Goal: Task Accomplishment & Management: Manage account settings

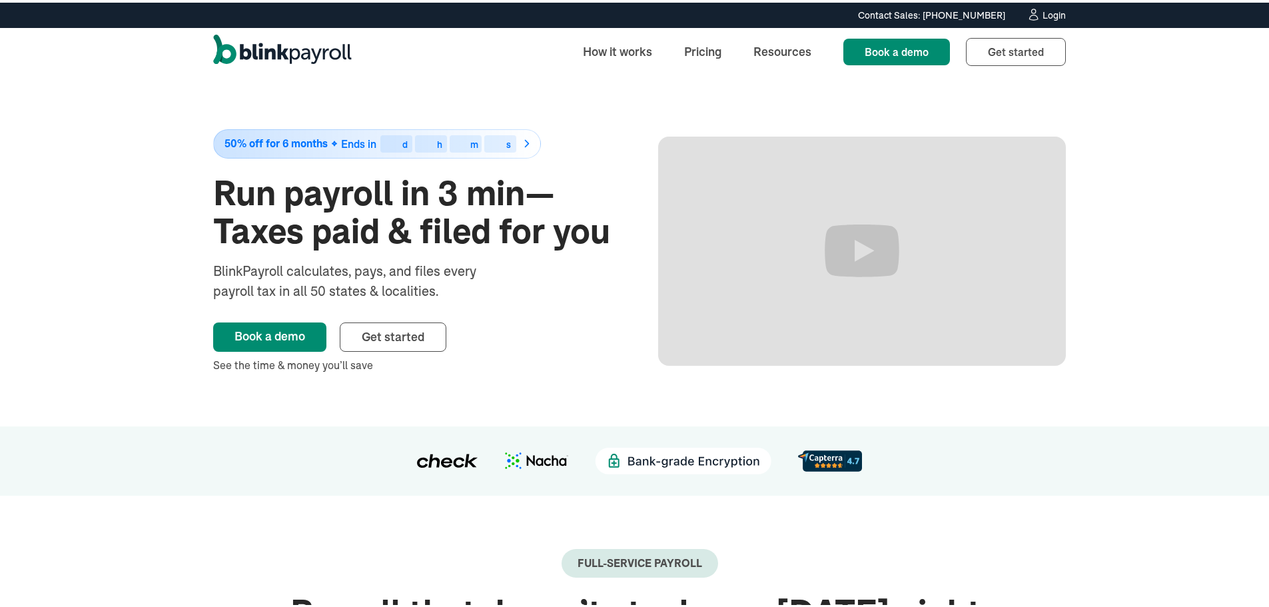
click at [1043, 13] on div "Login" at bounding box center [1054, 12] width 23 height 9
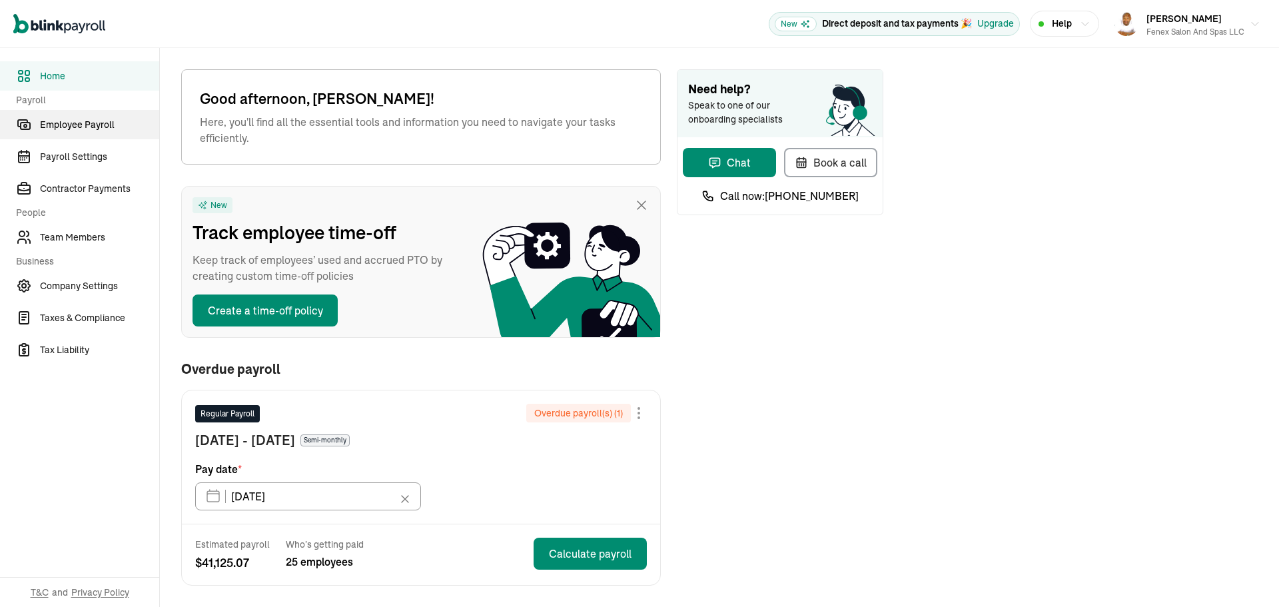
click at [78, 123] on span "Employee Payroll" at bounding box center [99, 125] width 119 height 14
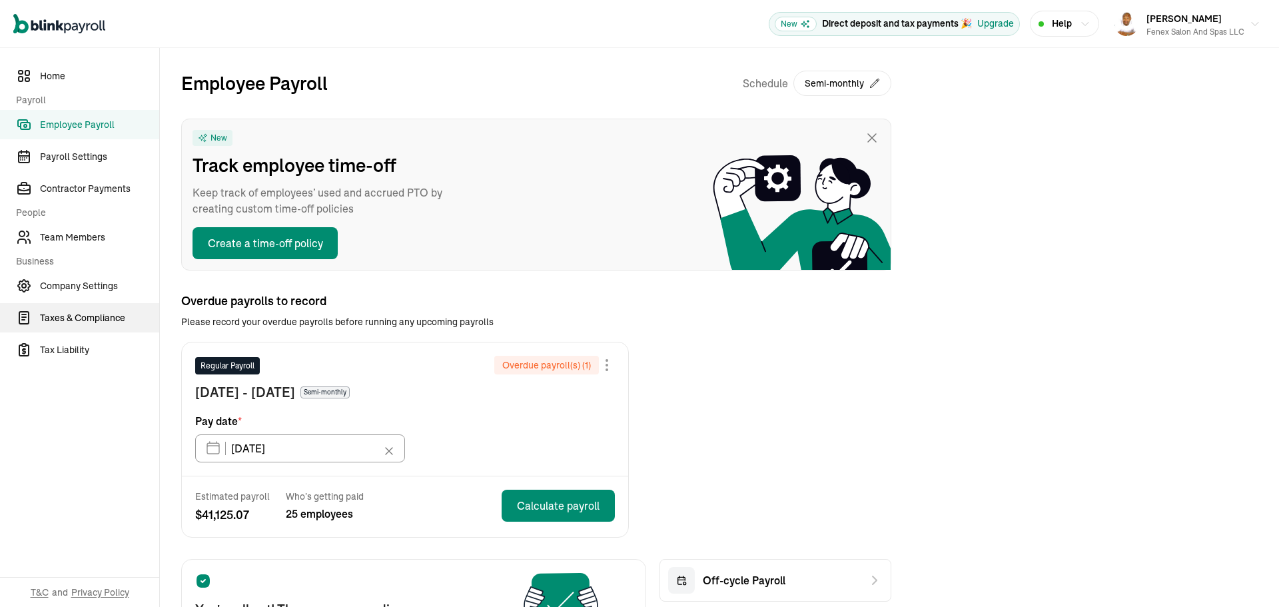
click at [72, 319] on span "Taxes & Compliance" at bounding box center [99, 318] width 119 height 14
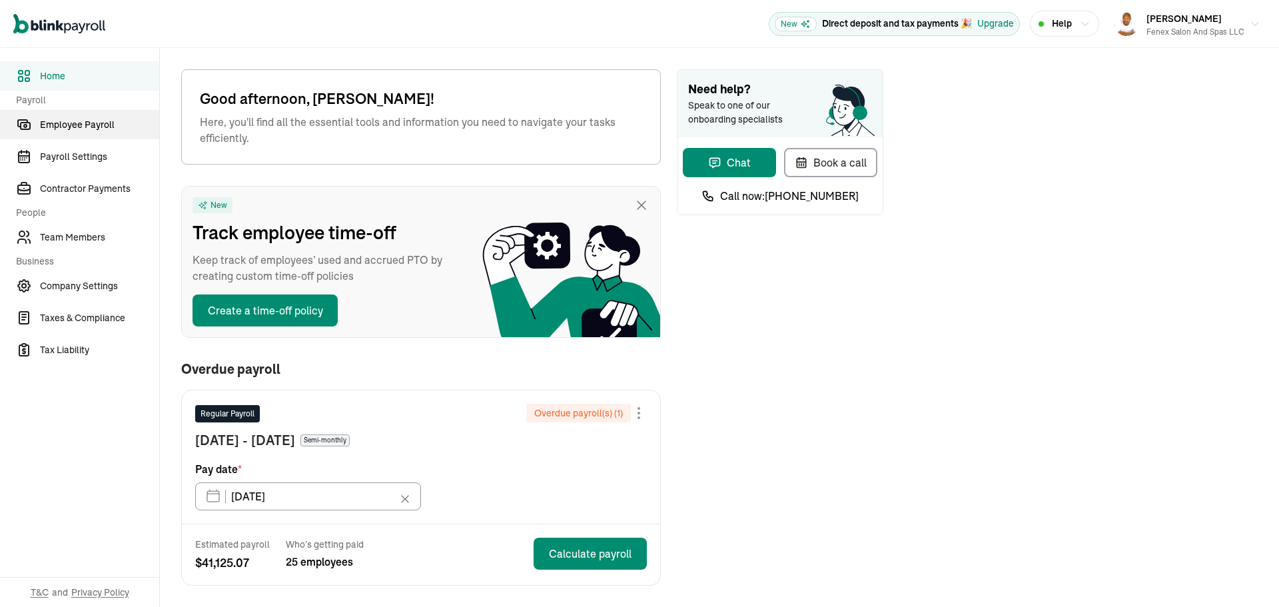
click at [78, 123] on span "Employee Payroll" at bounding box center [99, 125] width 119 height 14
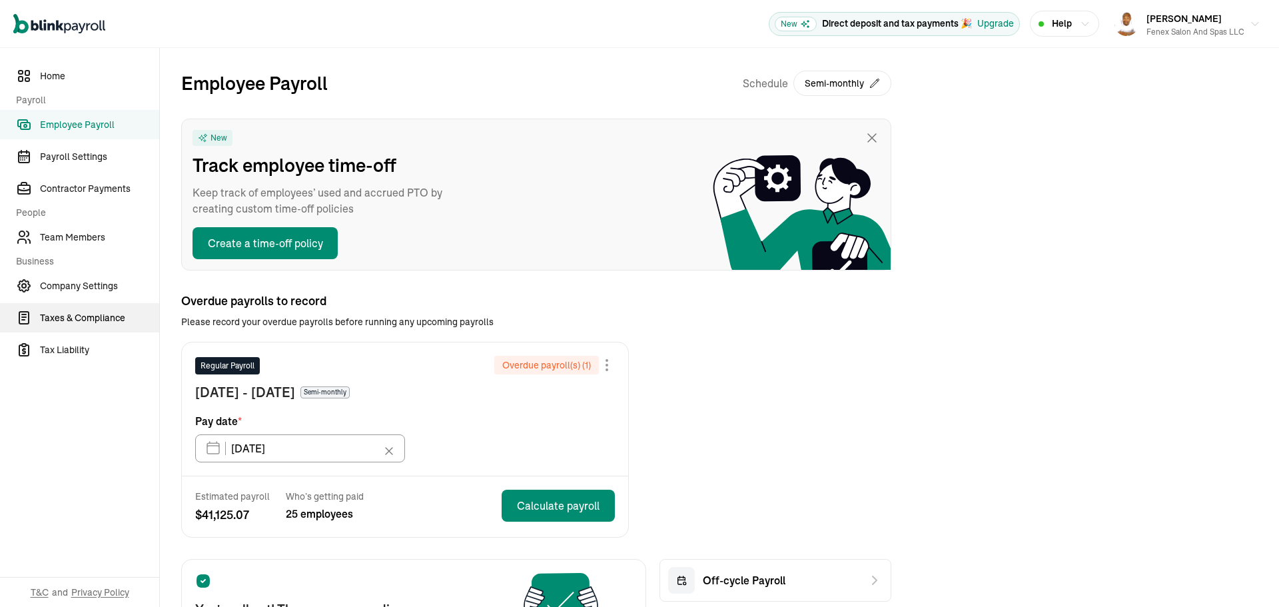
click at [72, 319] on span "Taxes & Compliance" at bounding box center [99, 318] width 119 height 14
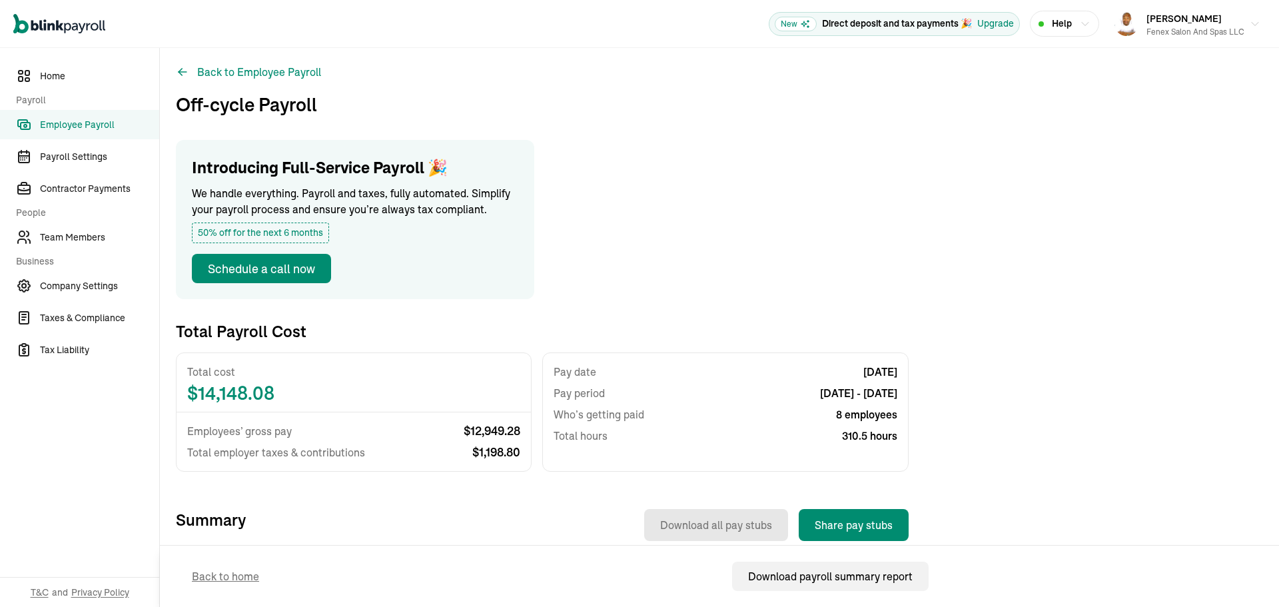
scroll to position [267, 0]
